Goal: Find contact information: Find contact information

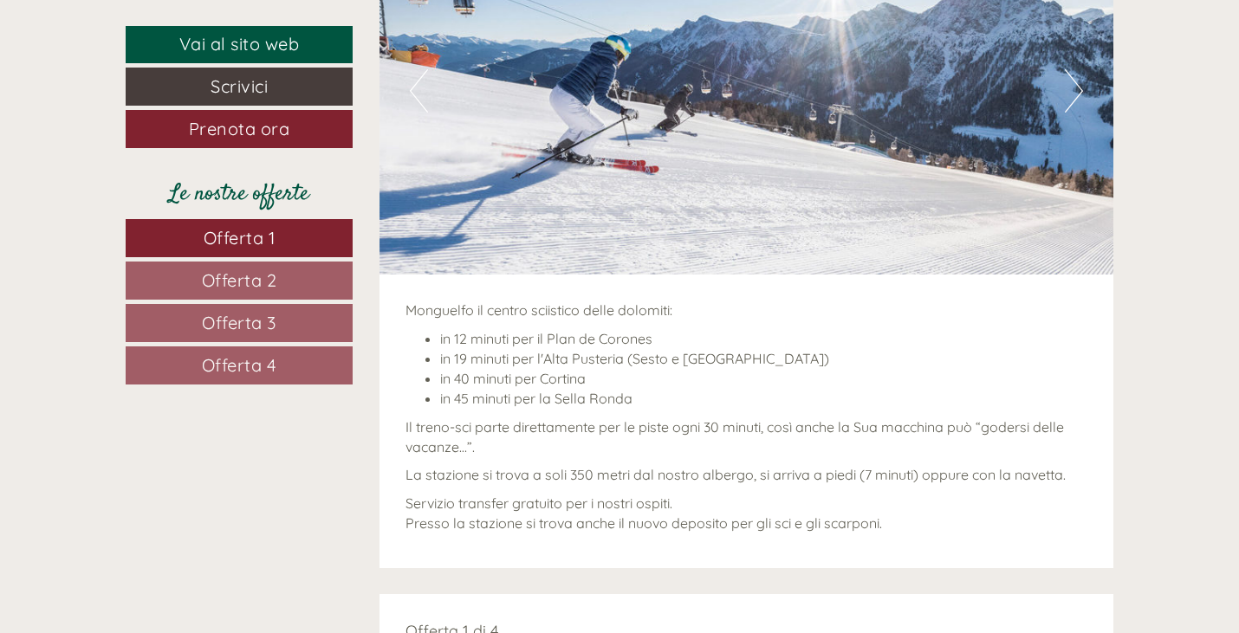
scroll to position [1300, 0]
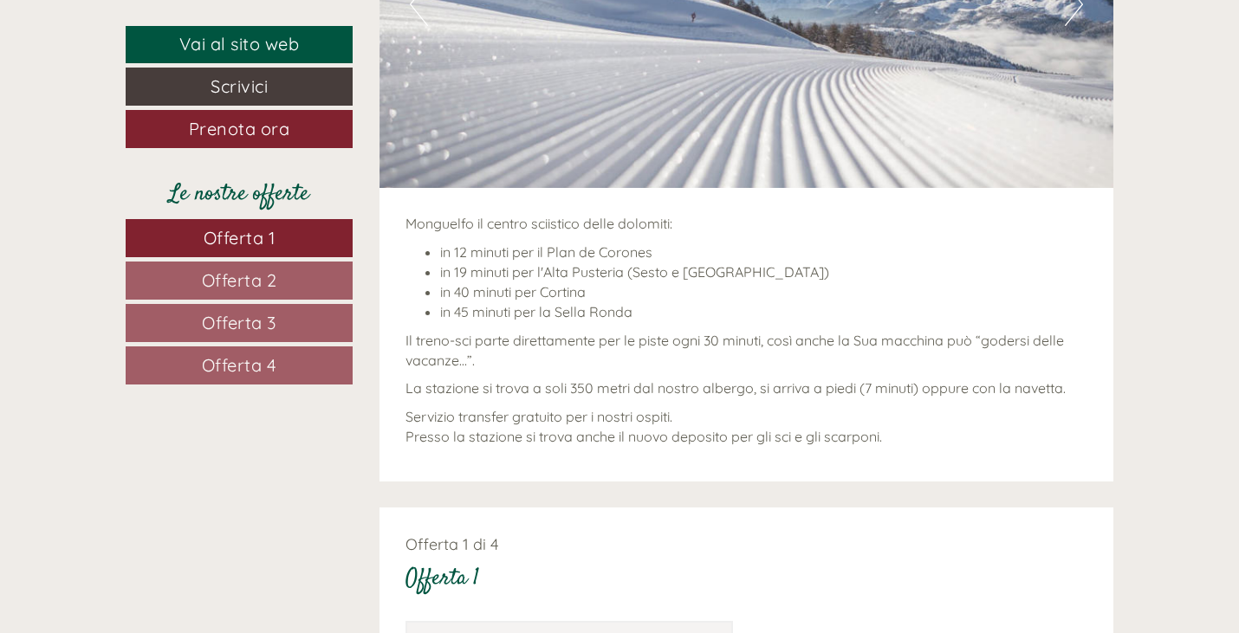
click at [288, 236] on link "Offerta 1" at bounding box center [239, 238] width 227 height 38
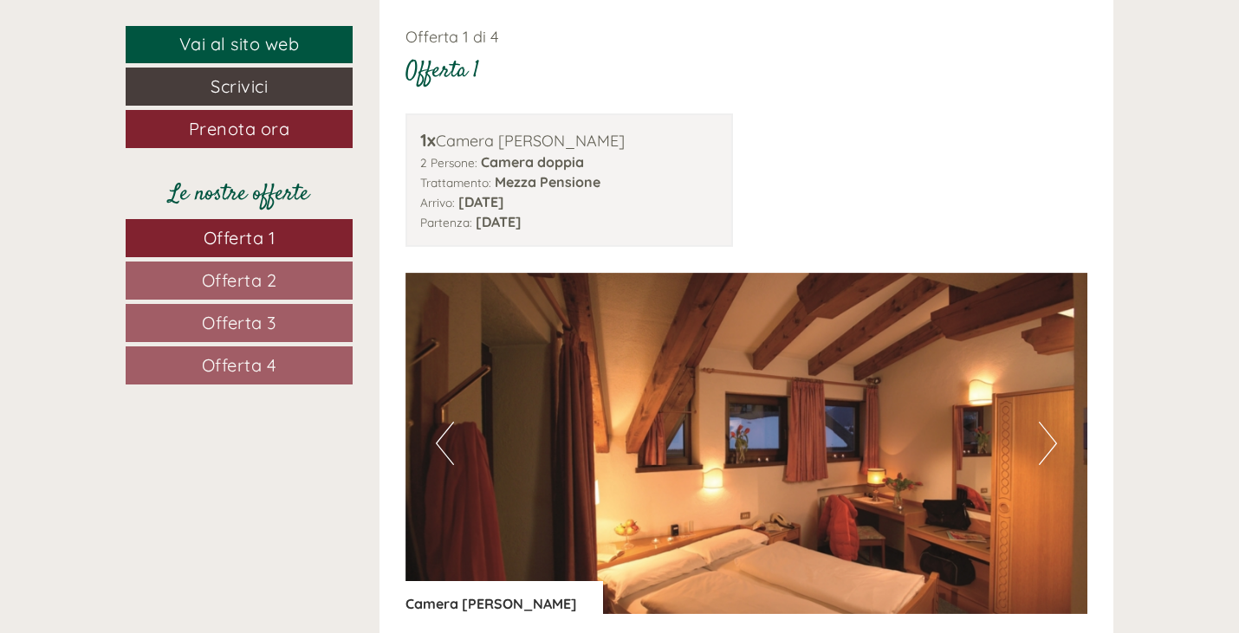
click at [293, 281] on link "Offerta 2" at bounding box center [239, 281] width 227 height 38
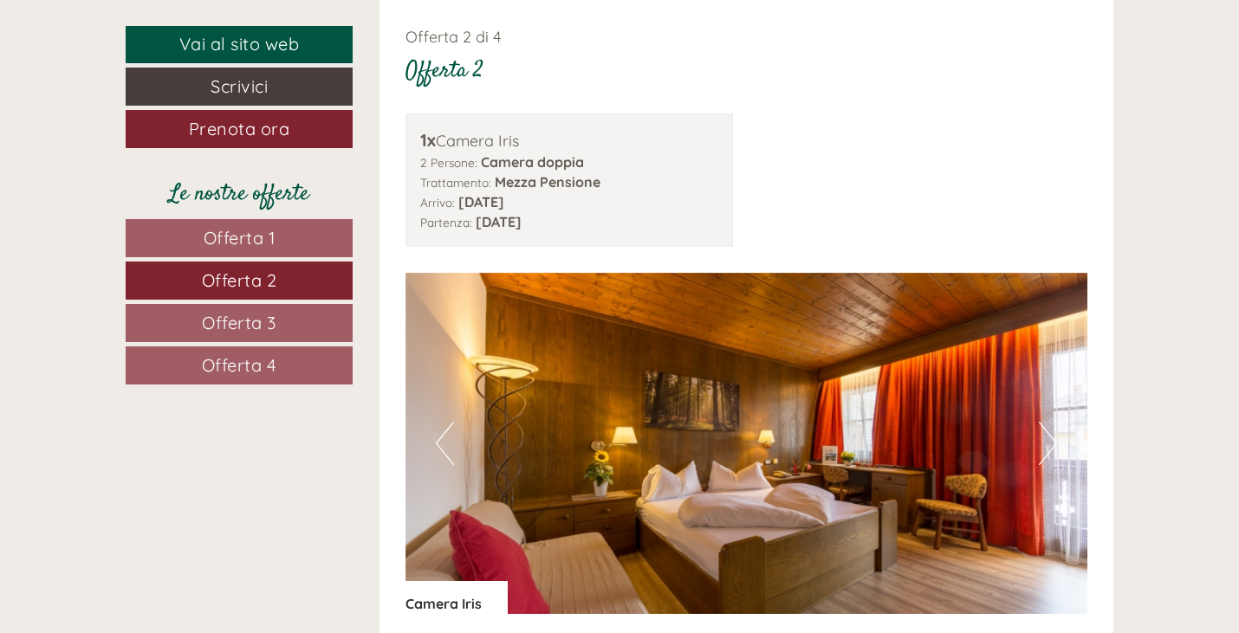
click at [272, 321] on span "Offerta 3" at bounding box center [239, 323] width 75 height 22
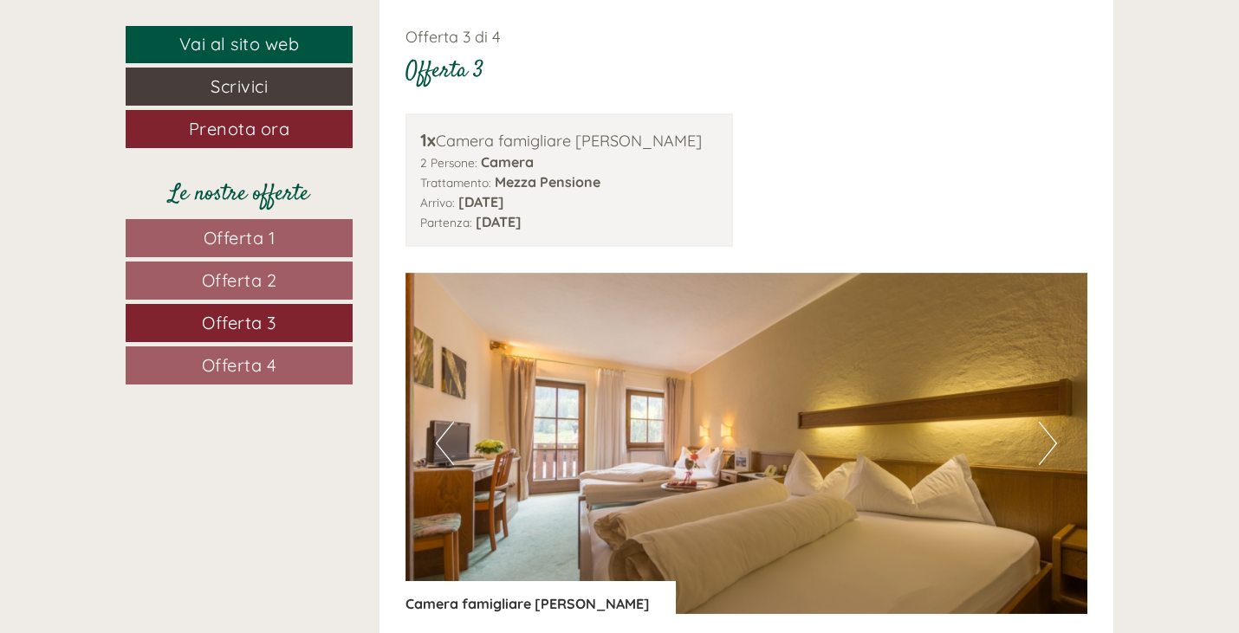
click at [264, 357] on span "Offerta 4" at bounding box center [239, 365] width 75 height 22
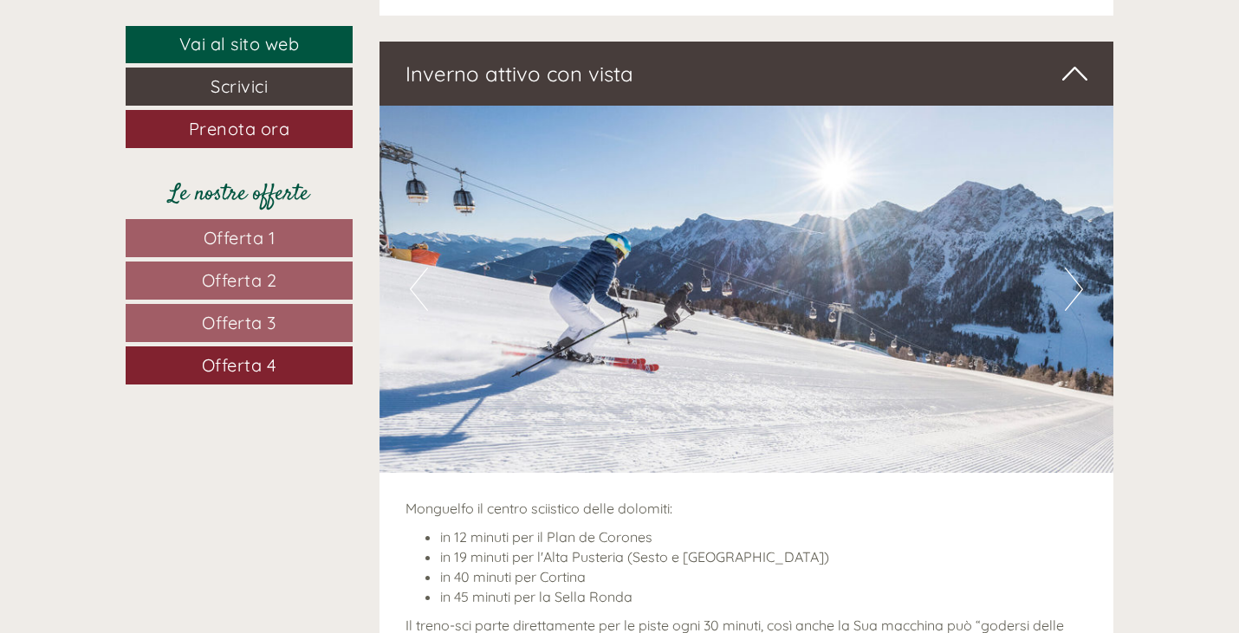
scroll to position [1040, 0]
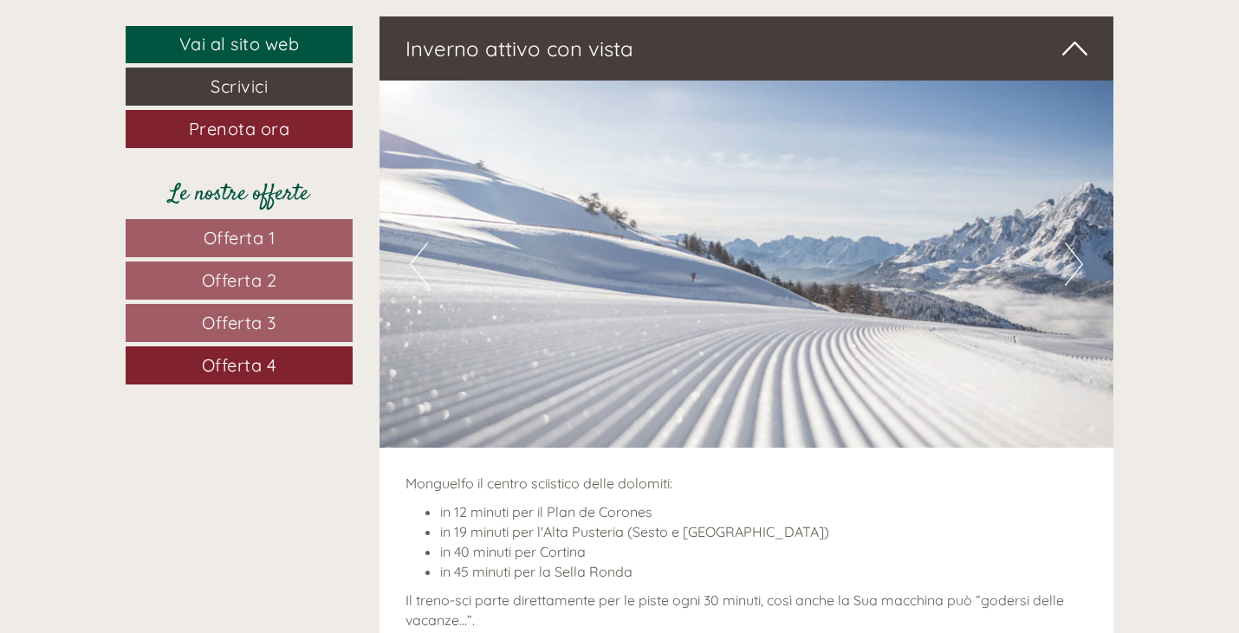
click at [268, 237] on span "Offerta 1" at bounding box center [240, 238] width 72 height 22
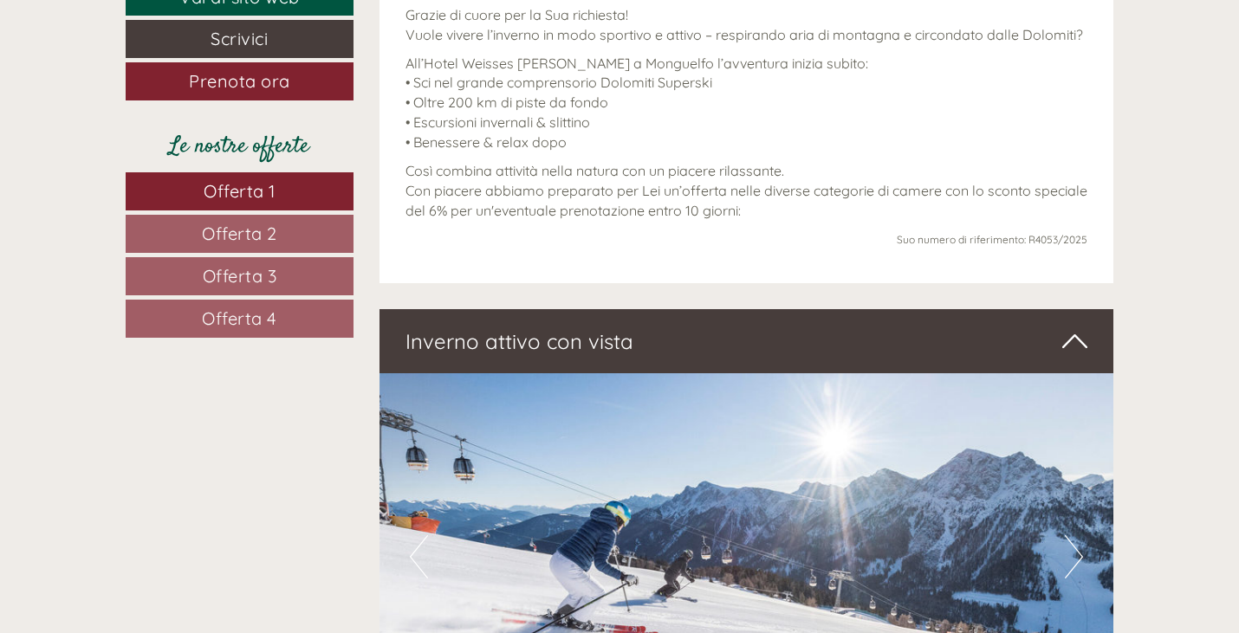
scroll to position [780, 0]
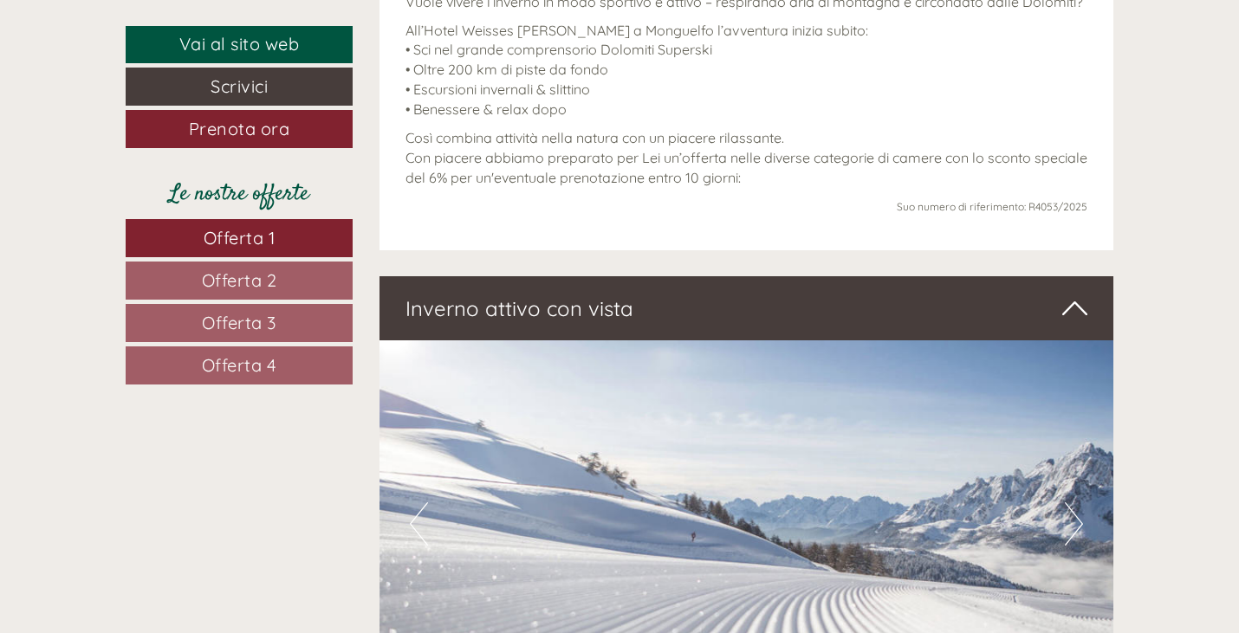
click at [250, 241] on span "Offerta 1" at bounding box center [240, 238] width 72 height 22
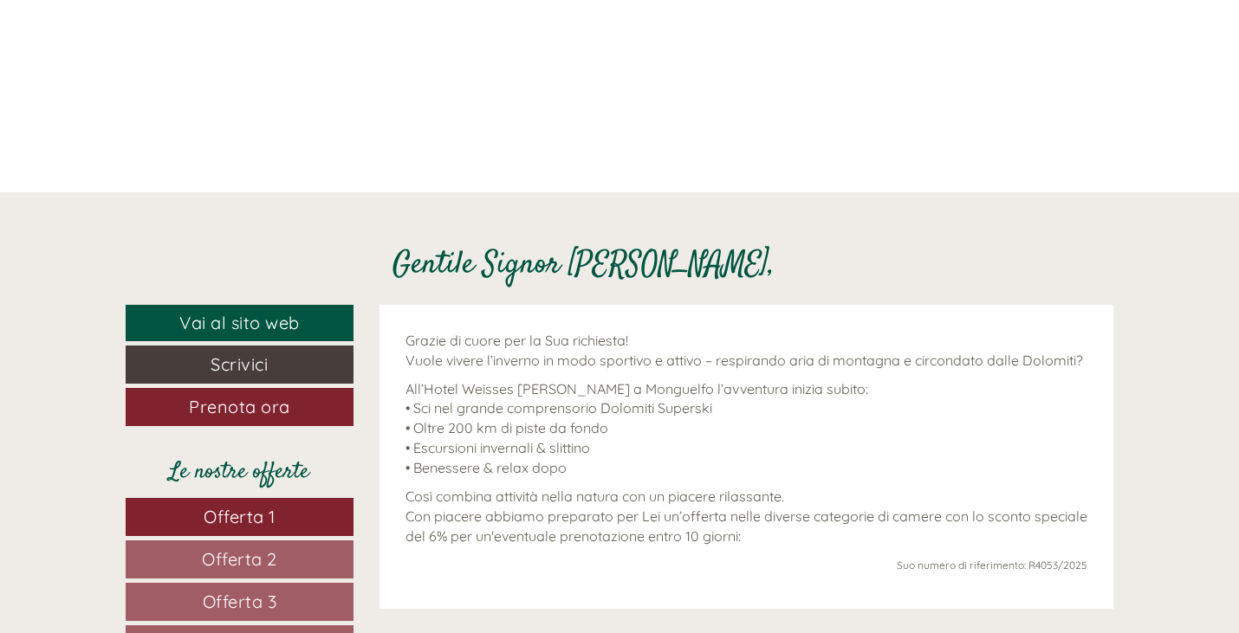
scroll to position [0, 0]
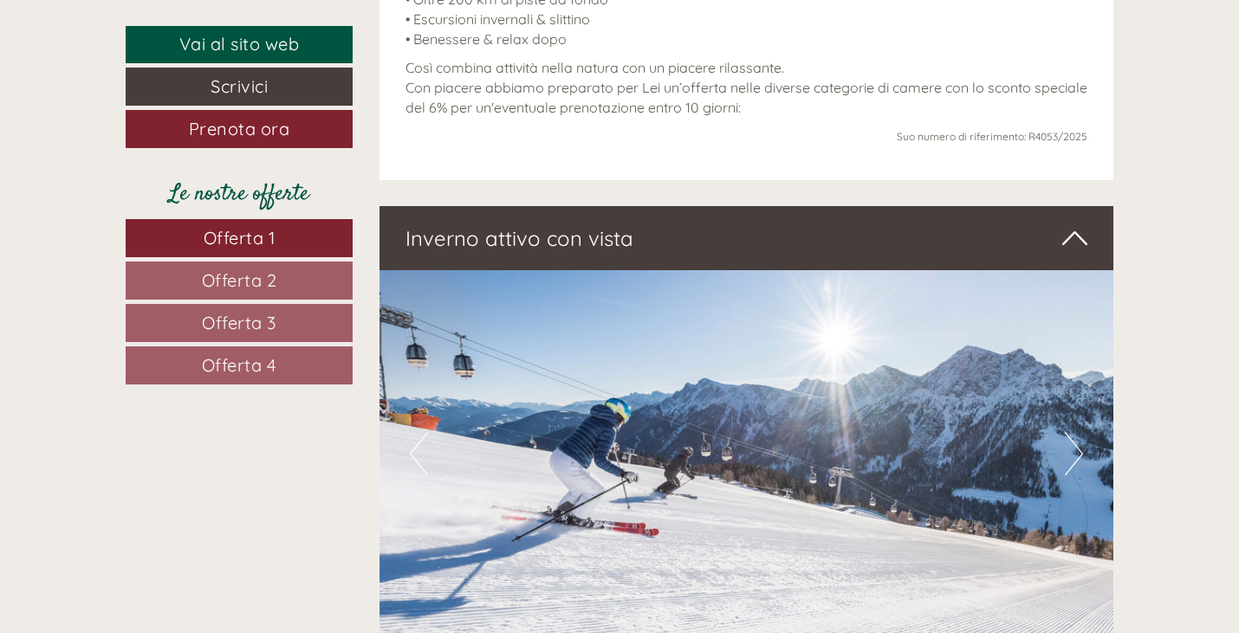
scroll to position [866, 0]
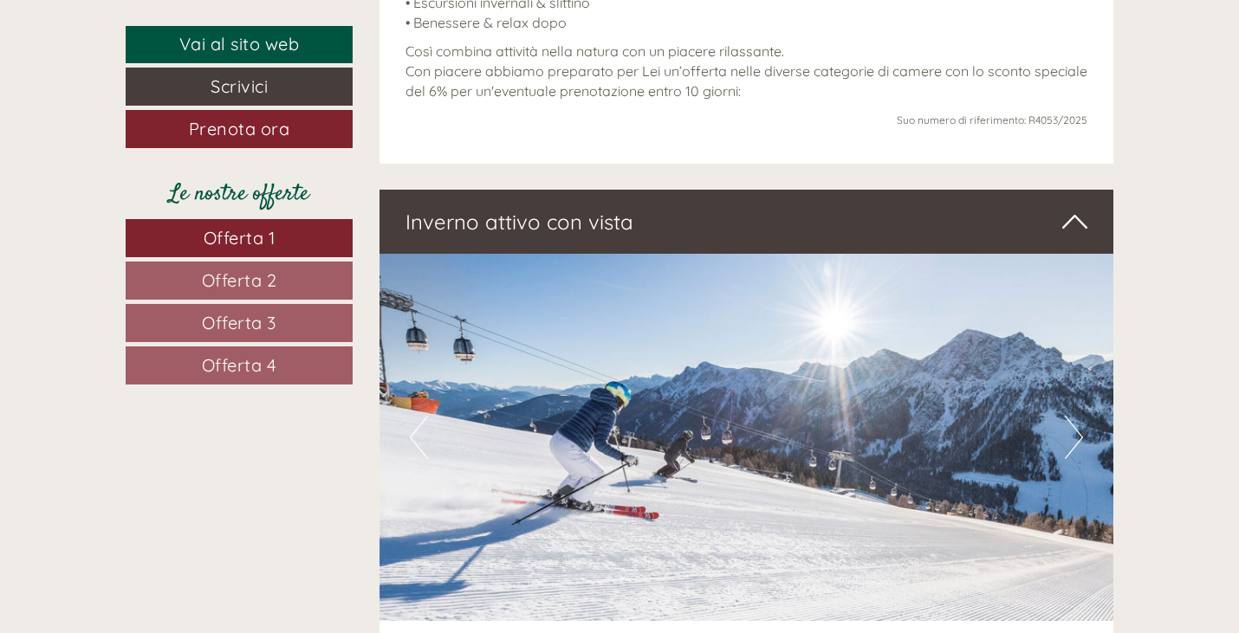
click at [254, 241] on span "Offerta 1" at bounding box center [240, 238] width 72 height 22
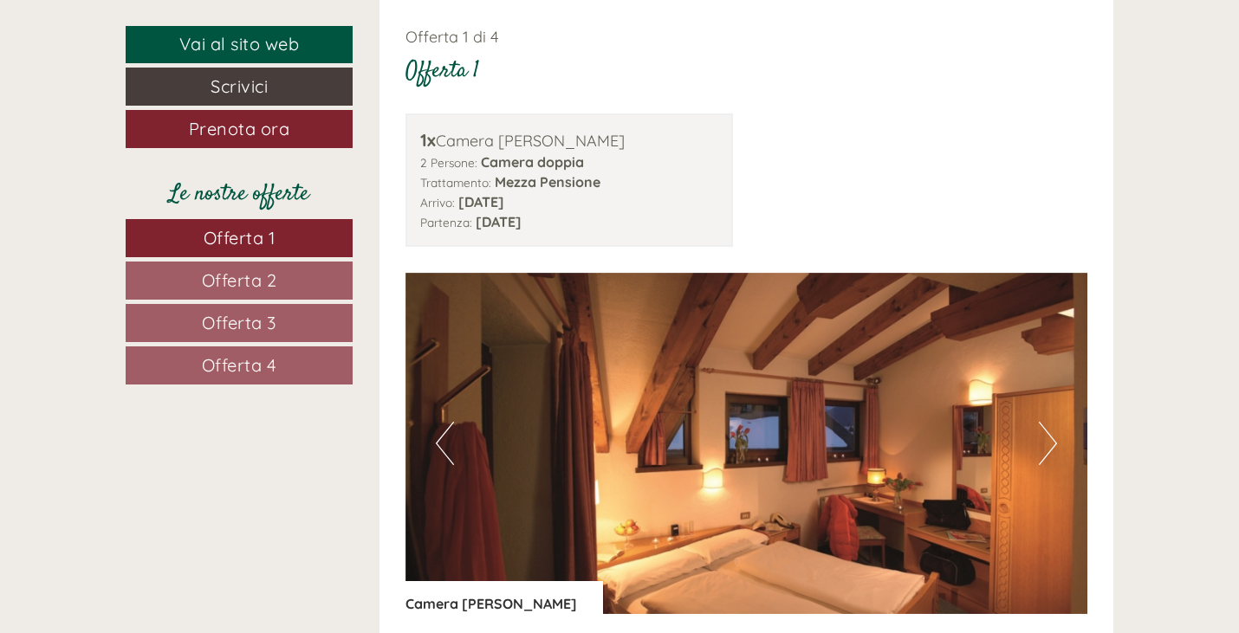
click at [250, 278] on span "Offerta 2" at bounding box center [239, 280] width 75 height 22
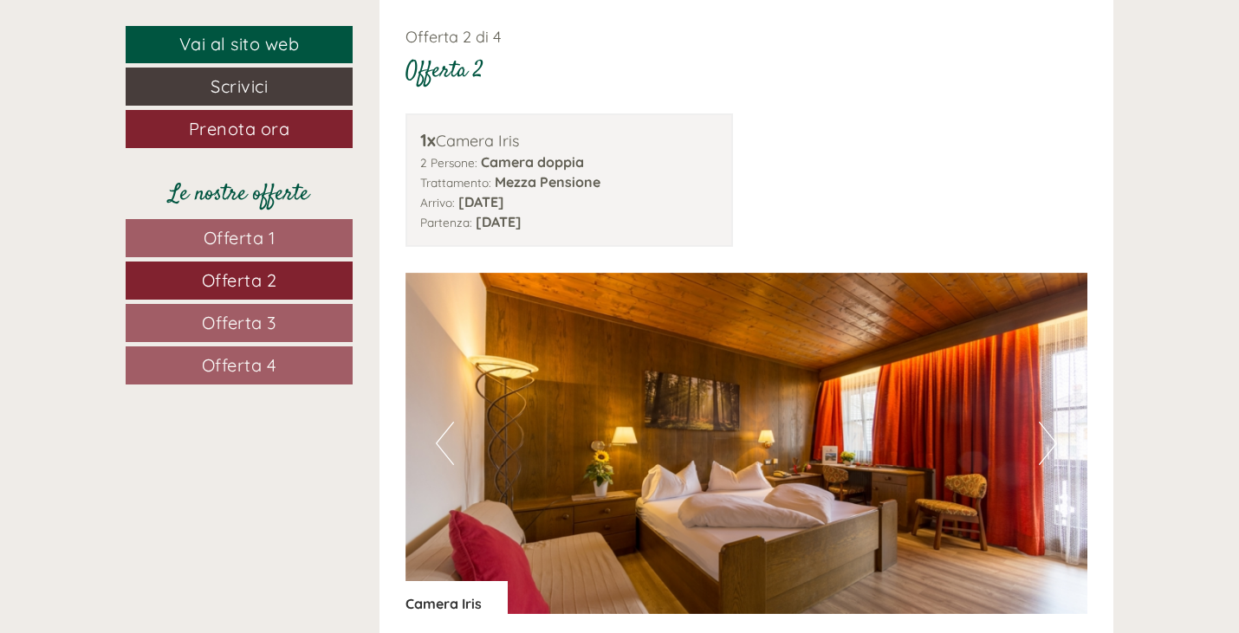
click at [258, 309] on link "Offerta 3" at bounding box center [239, 323] width 227 height 38
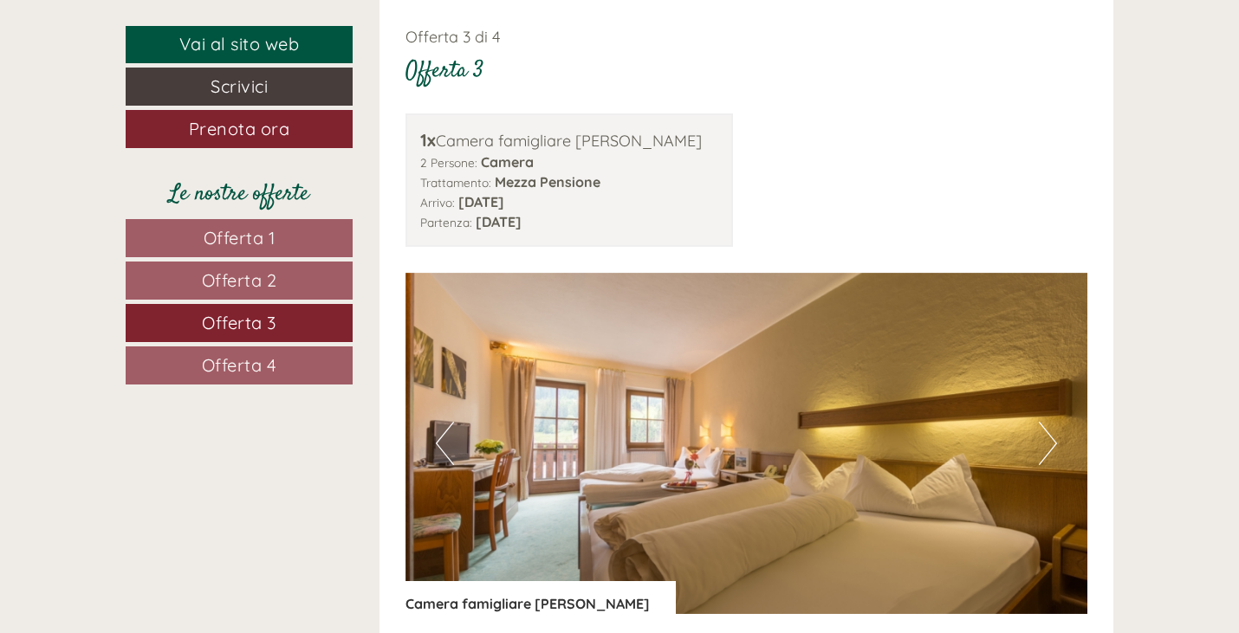
click at [256, 347] on link "Offerta 4" at bounding box center [239, 366] width 227 height 38
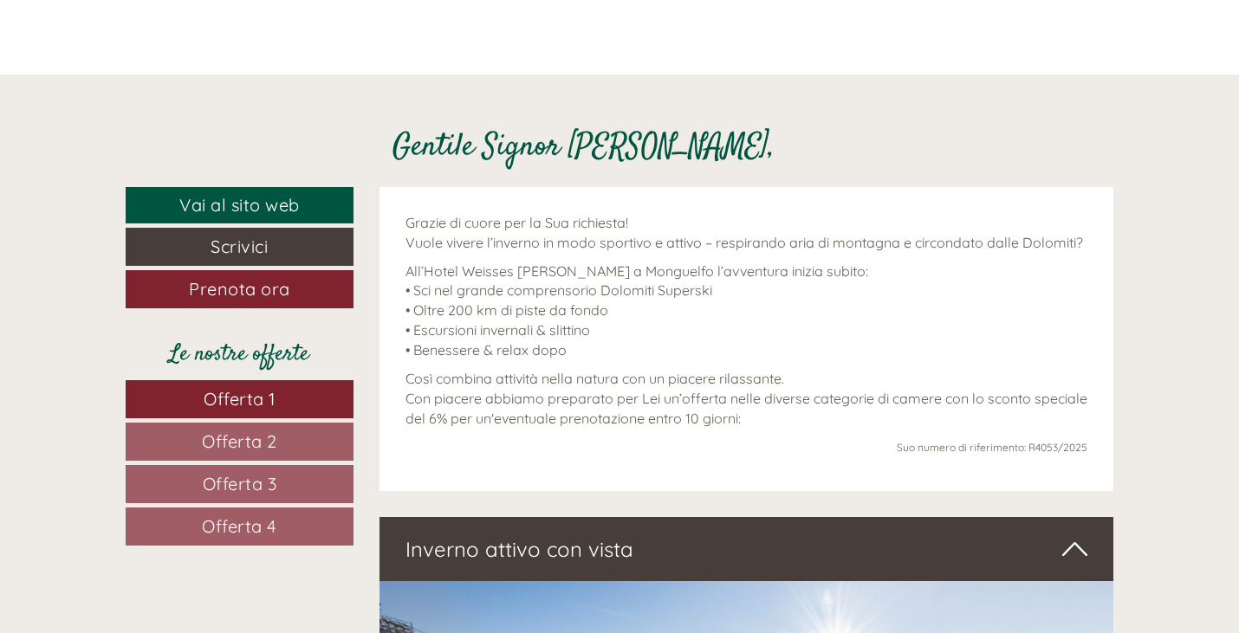
scroll to position [606, 0]
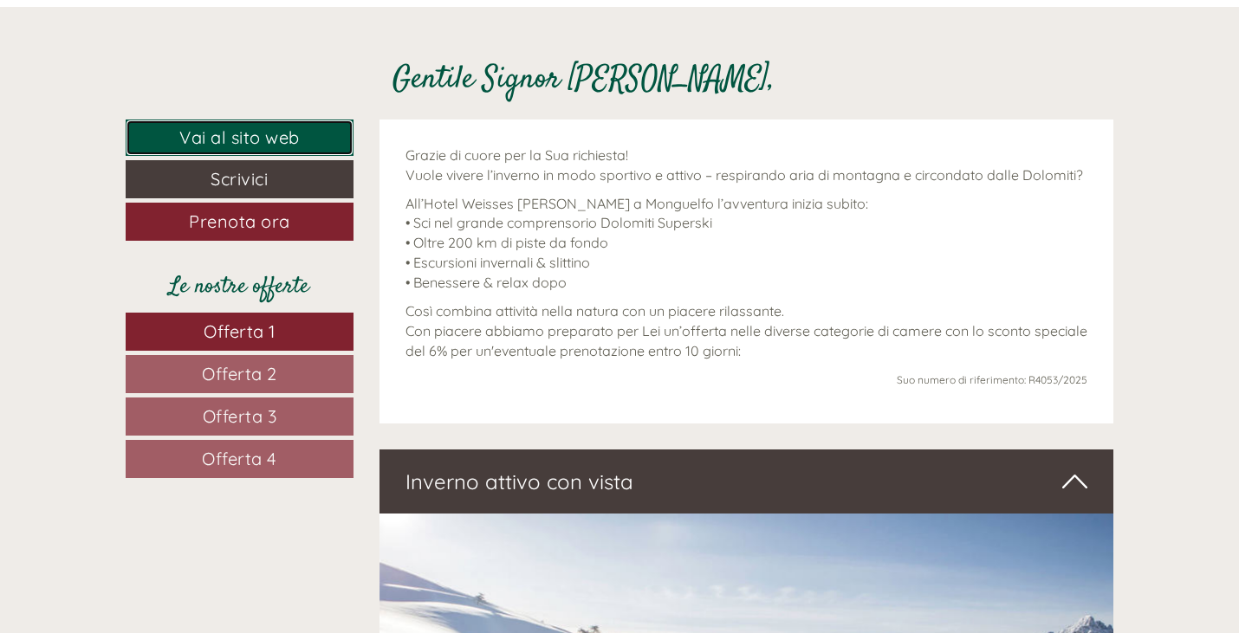
click at [250, 135] on link "Vai al sito web" at bounding box center [240, 138] width 228 height 37
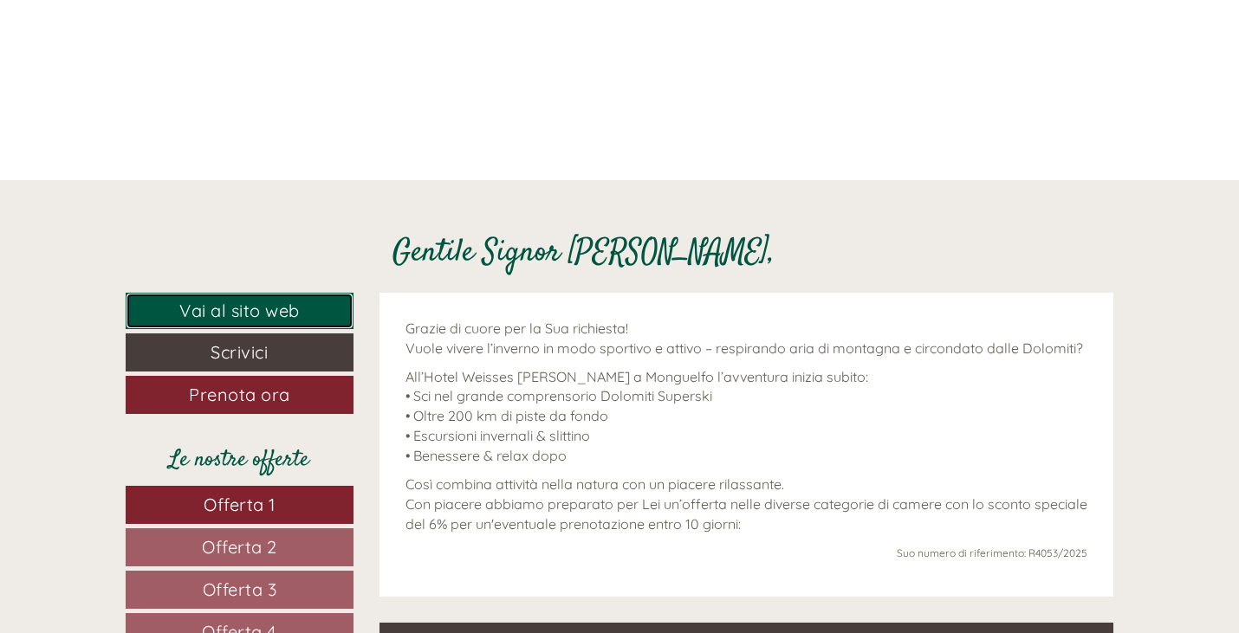
scroll to position [520, 0]
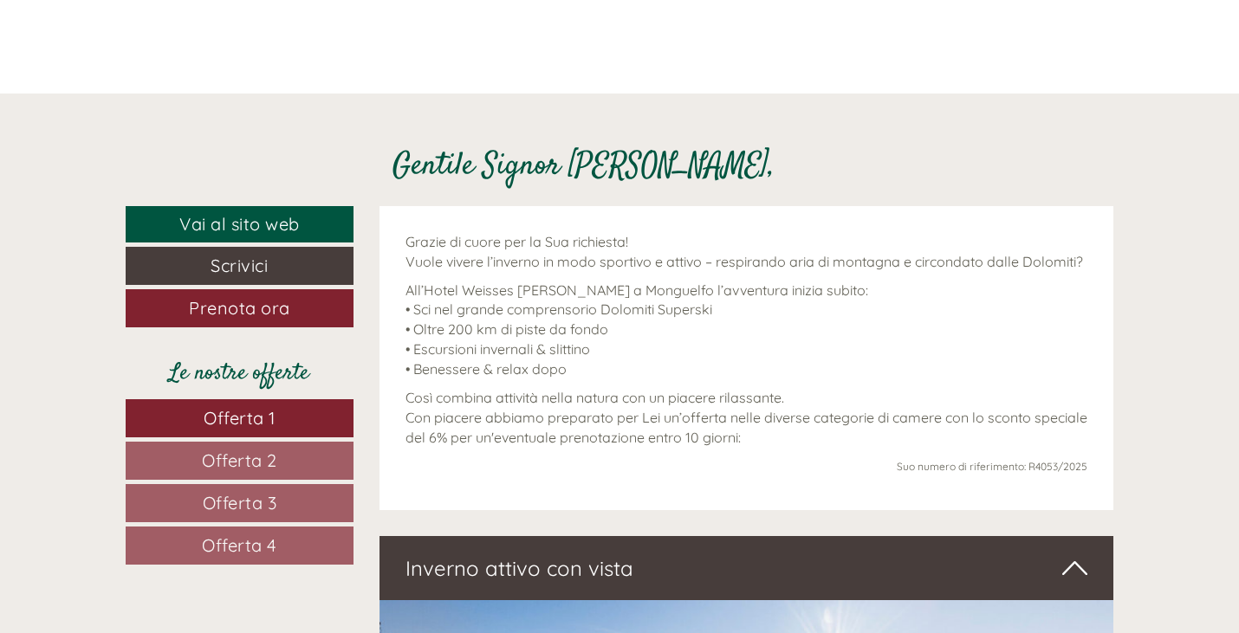
click at [277, 418] on link "Offerta 1" at bounding box center [240, 418] width 228 height 38
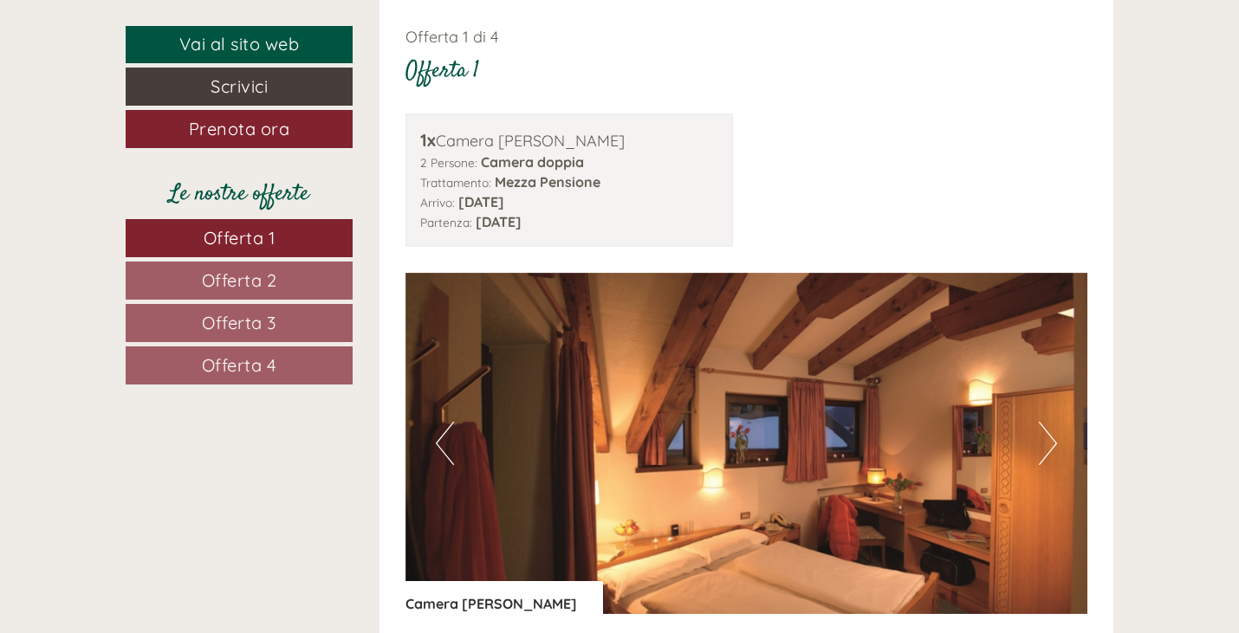
click at [254, 277] on span "Offerta 2" at bounding box center [239, 280] width 75 height 22
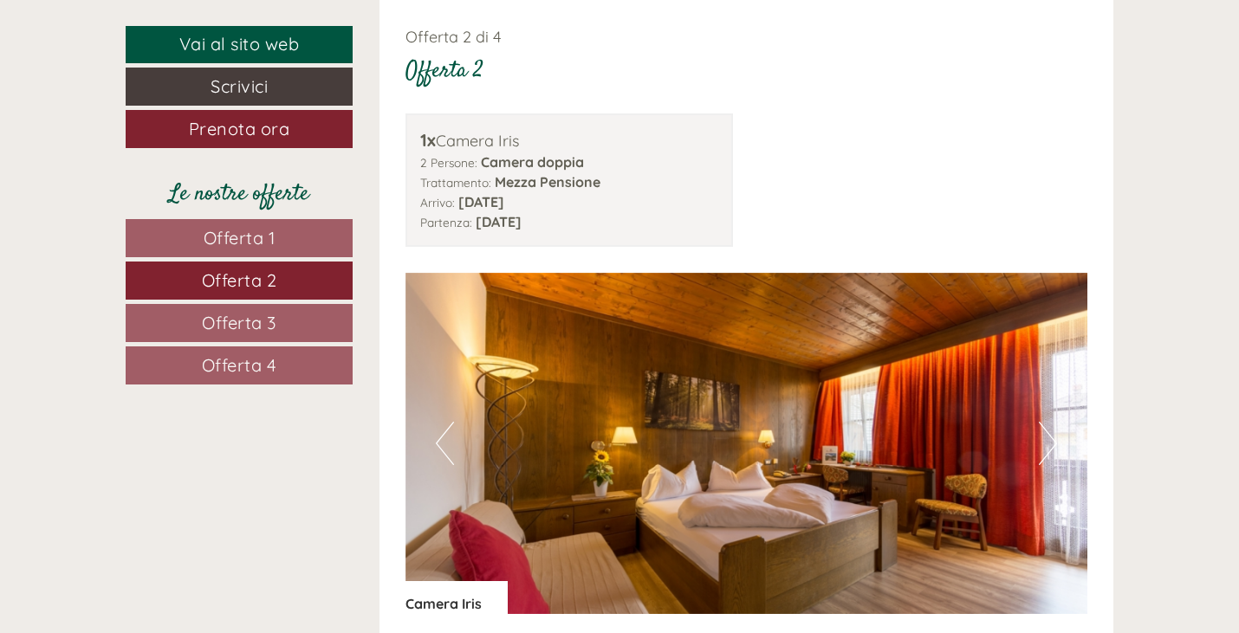
click at [258, 325] on span "Offerta 3" at bounding box center [239, 323] width 75 height 22
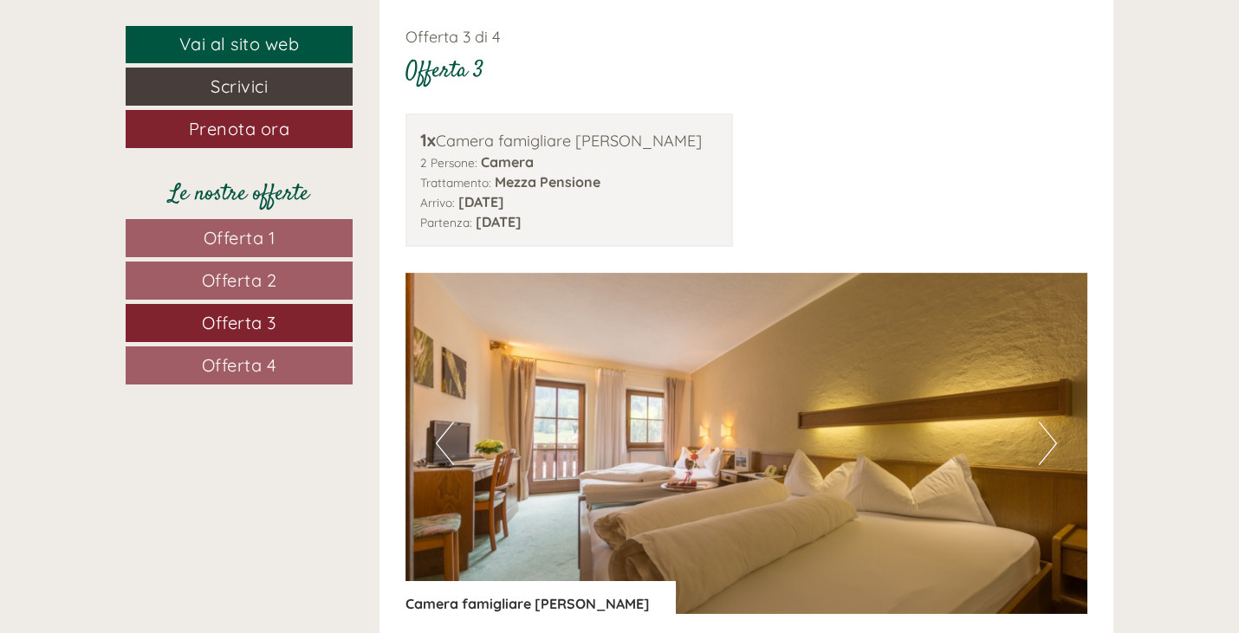
click at [295, 363] on link "Offerta 4" at bounding box center [239, 366] width 227 height 38
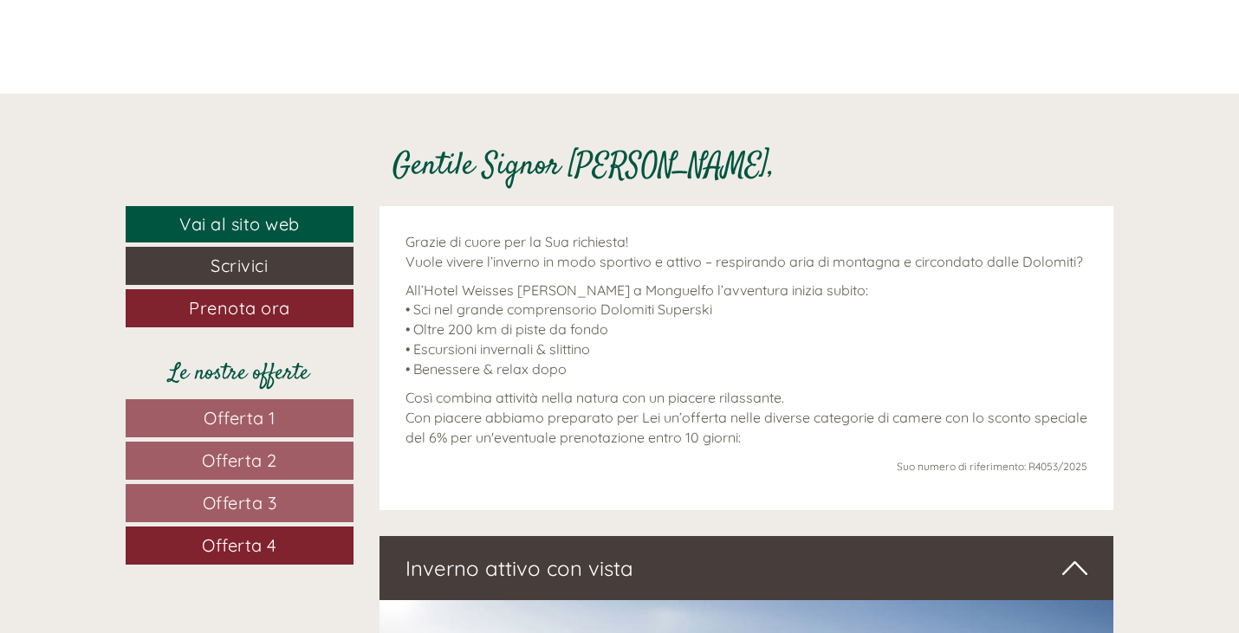
scroll to position [693, 0]
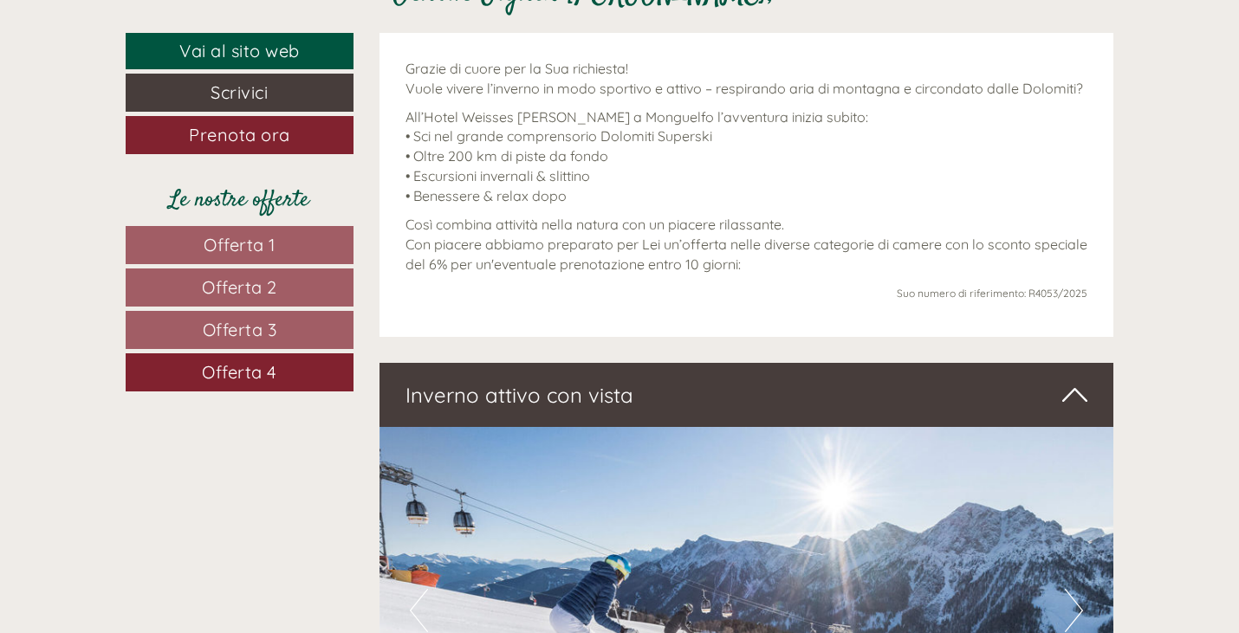
click at [275, 240] on span "Offerta 1" at bounding box center [240, 245] width 72 height 22
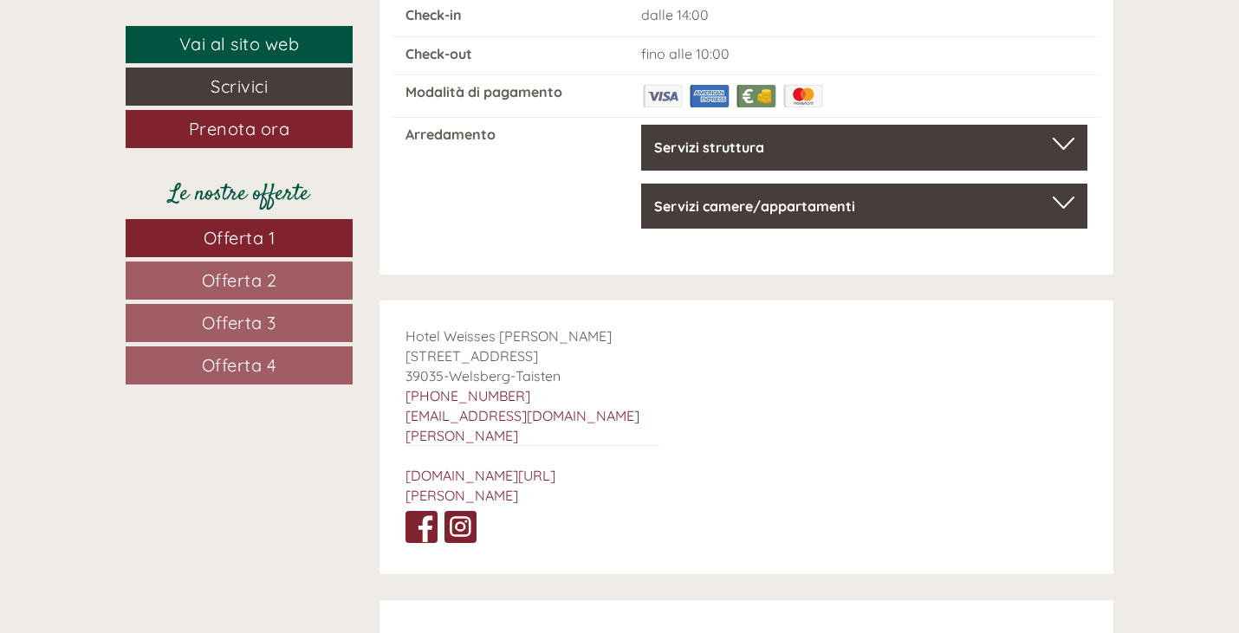
scroll to position [6823, 0]
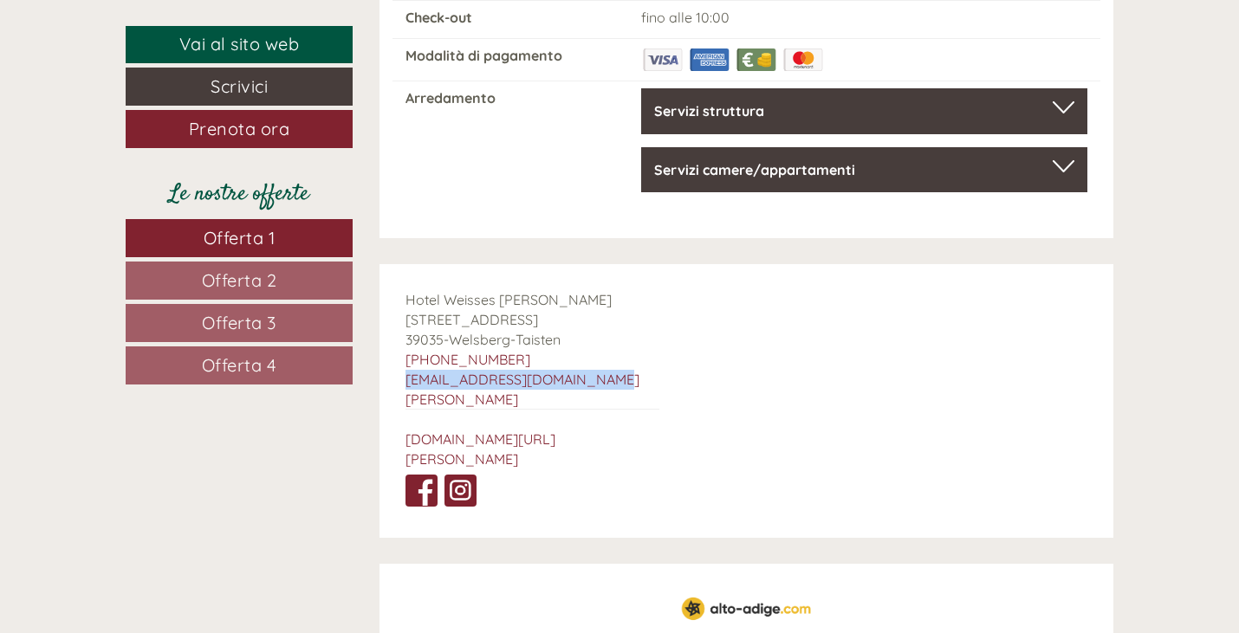
drag, startPoint x: 632, startPoint y: 339, endPoint x: 403, endPoint y: 338, distance: 229.6
click at [403, 338] on div "Hotel Weisses Lamm Hauptplatz 1 39035 - Welsberg-Taisten +39 0474 944122 info@h…" at bounding box center [532, 400] width 306 height 273
copy link "[EMAIL_ADDRESS][DOMAIN_NAME][PERSON_NAME]"
